Goal: Task Accomplishment & Management: Manage account settings

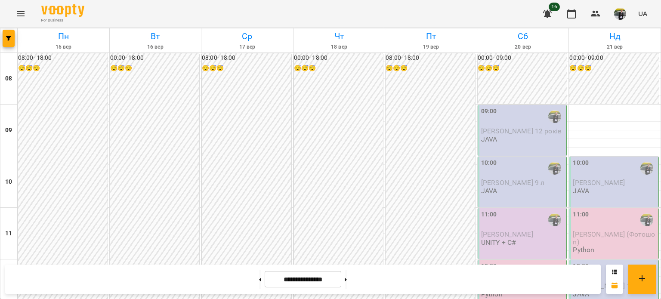
scroll to position [513, 0]
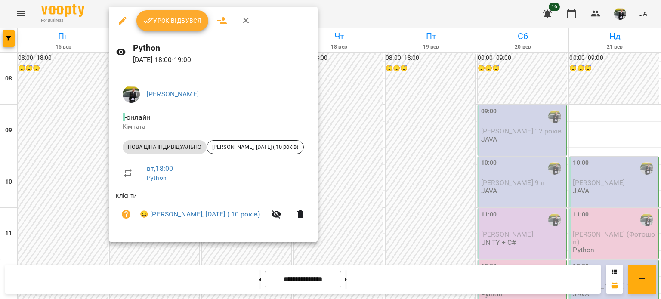
click at [179, 20] on span "Урок відбувся" at bounding box center [172, 20] width 59 height 10
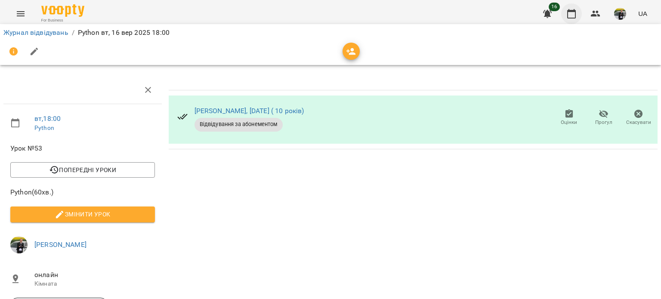
click at [576, 5] on button "button" at bounding box center [571, 13] width 21 height 21
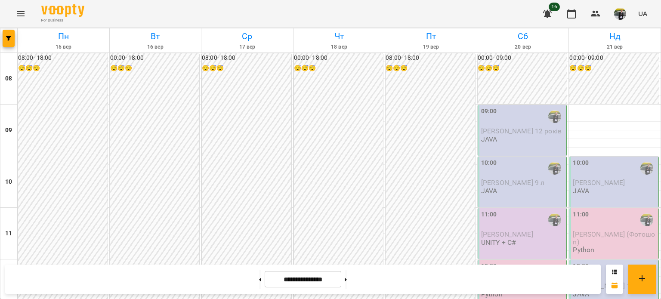
scroll to position [473, 0]
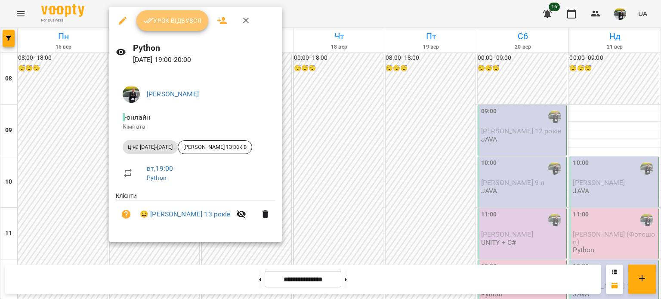
click at [163, 25] on span "Урок відбувся" at bounding box center [172, 20] width 59 height 10
